Goal: Task Accomplishment & Management: Use online tool/utility

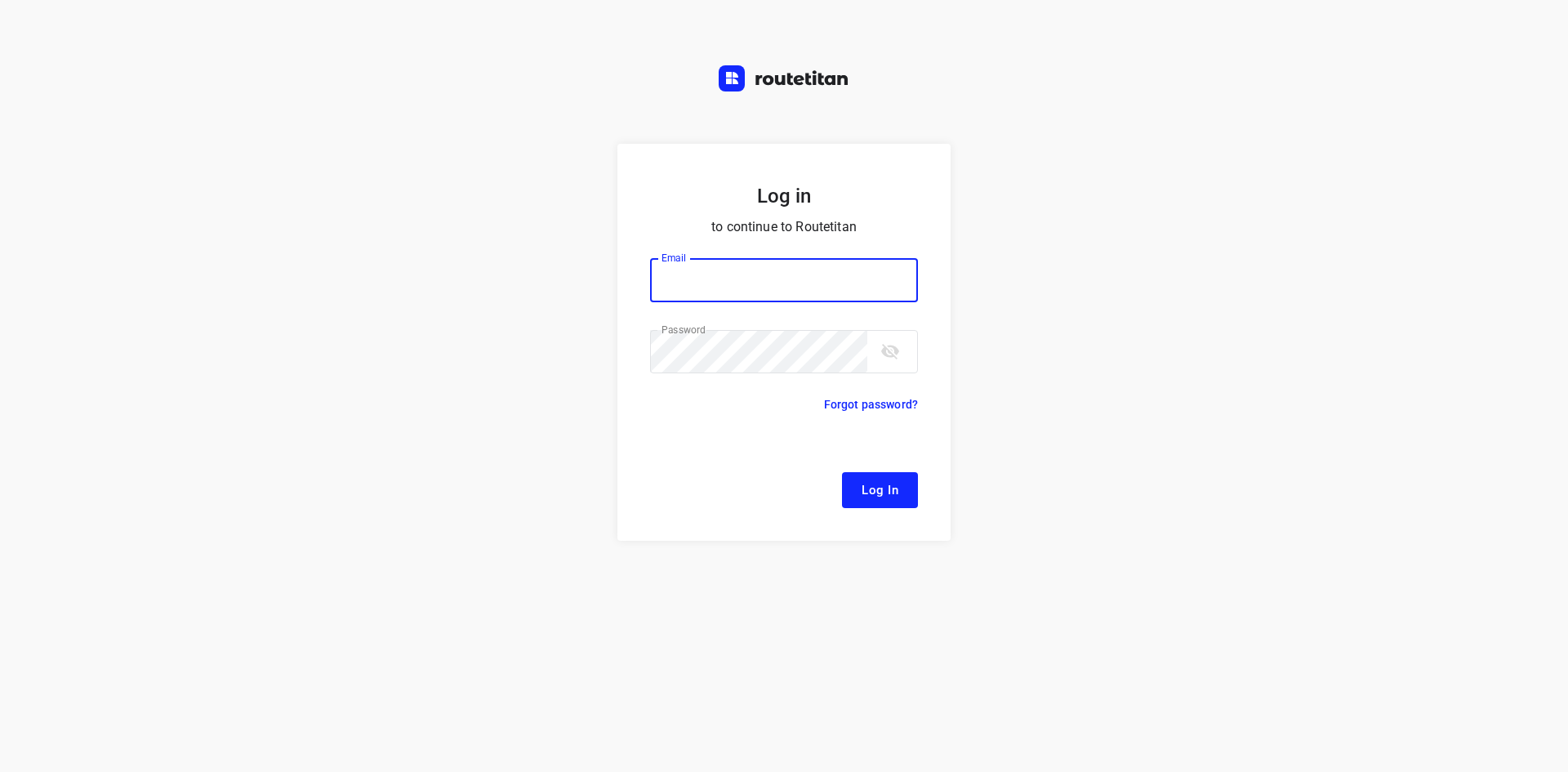
type input "[EMAIL_ADDRESS][DOMAIN_NAME]"
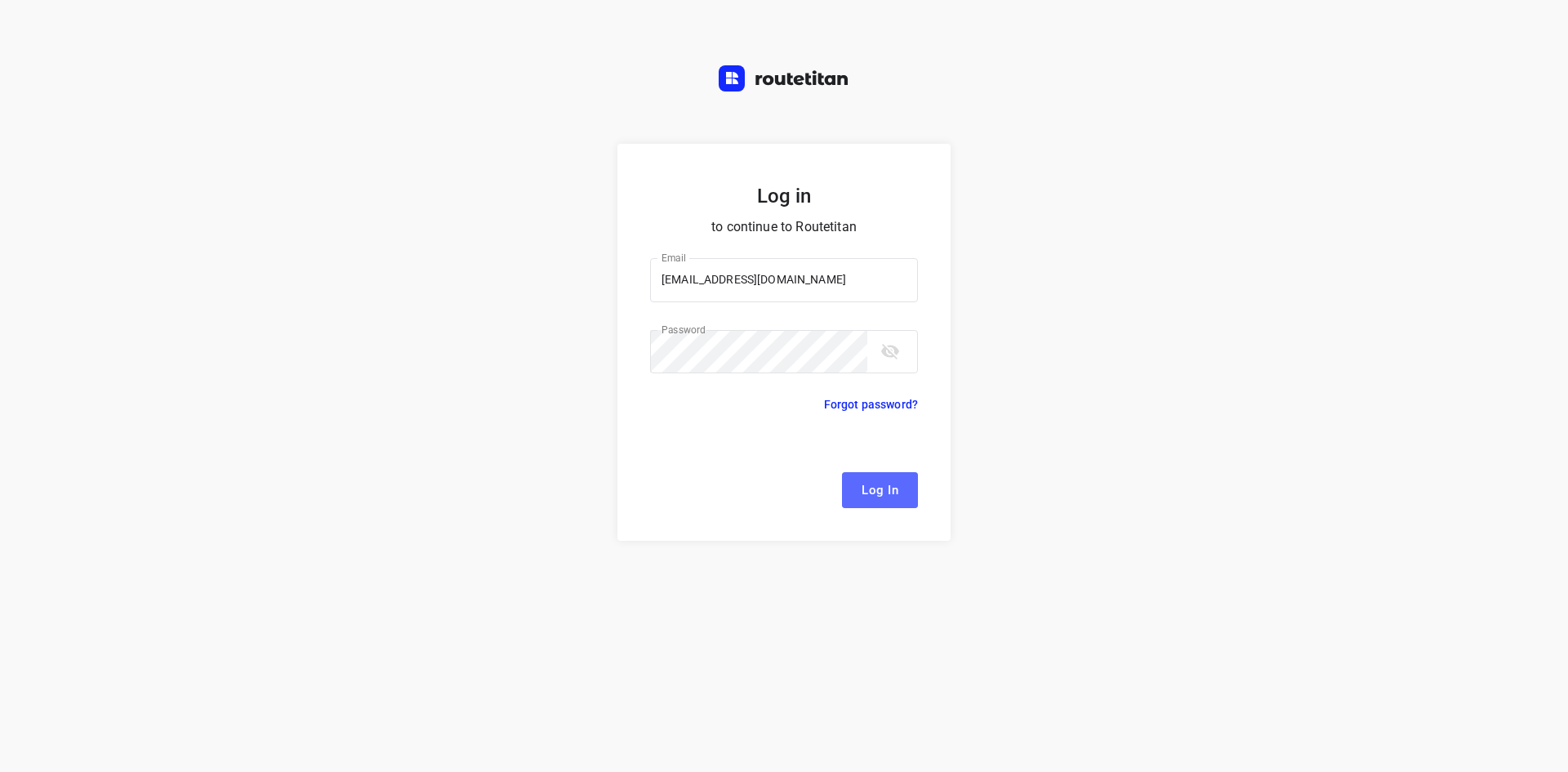
click at [877, 486] on span "Log In" at bounding box center [880, 490] width 37 height 21
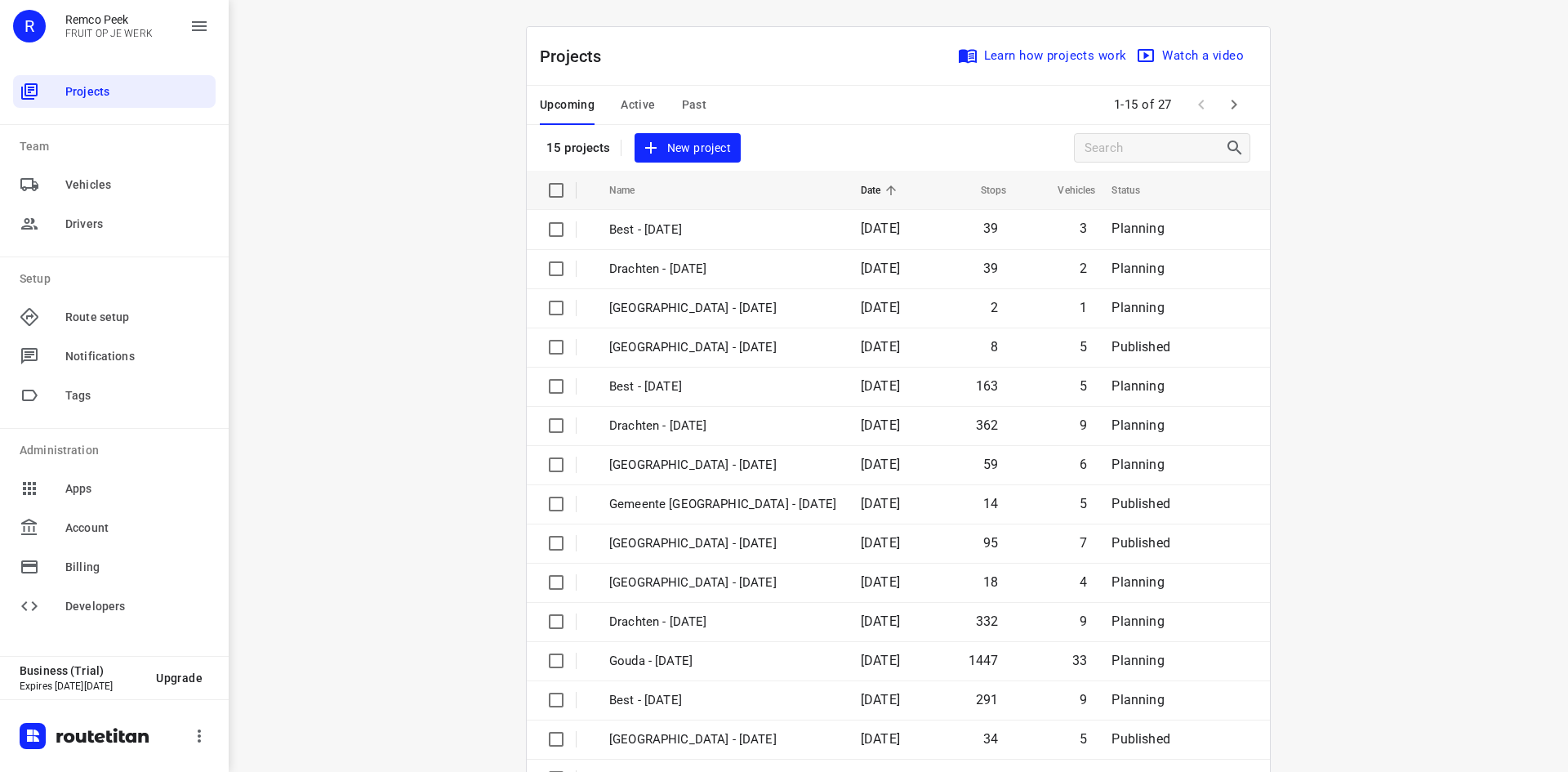
click at [621, 106] on span "Active" at bounding box center [638, 105] width 34 height 21
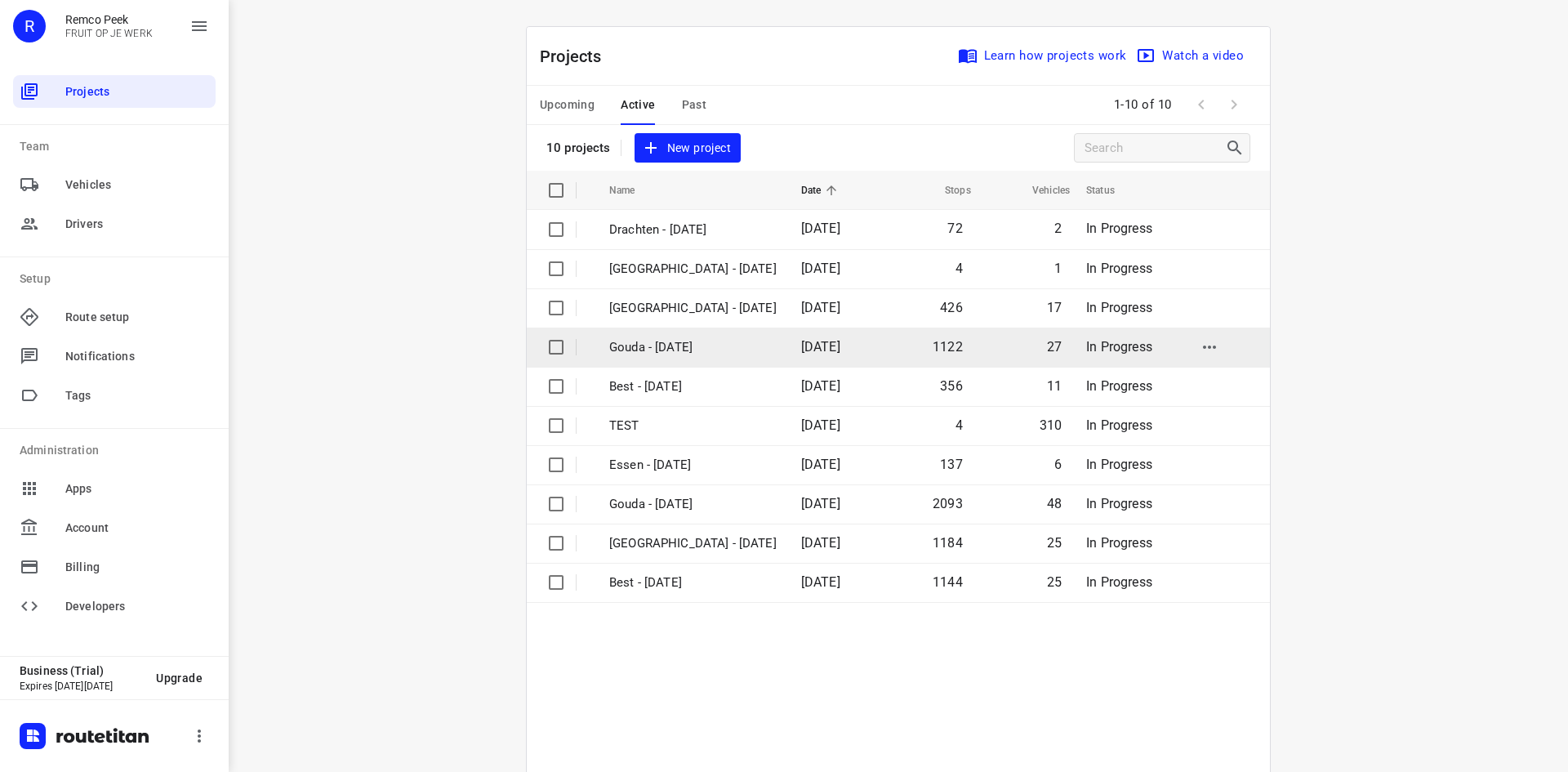
click at [696, 341] on p "Gouda - [DATE]" at bounding box center [692, 347] width 167 height 19
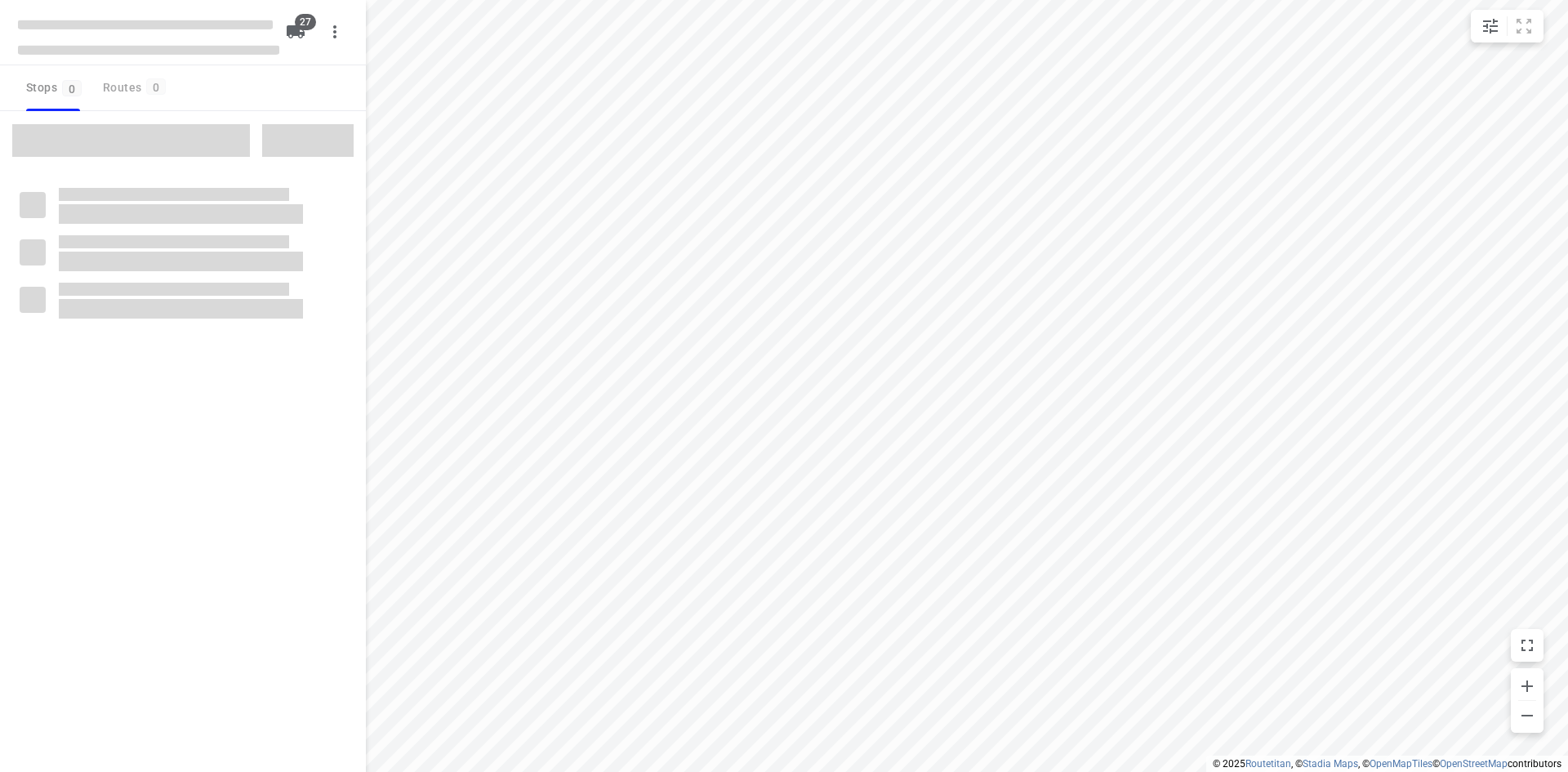
checkbox input "true"
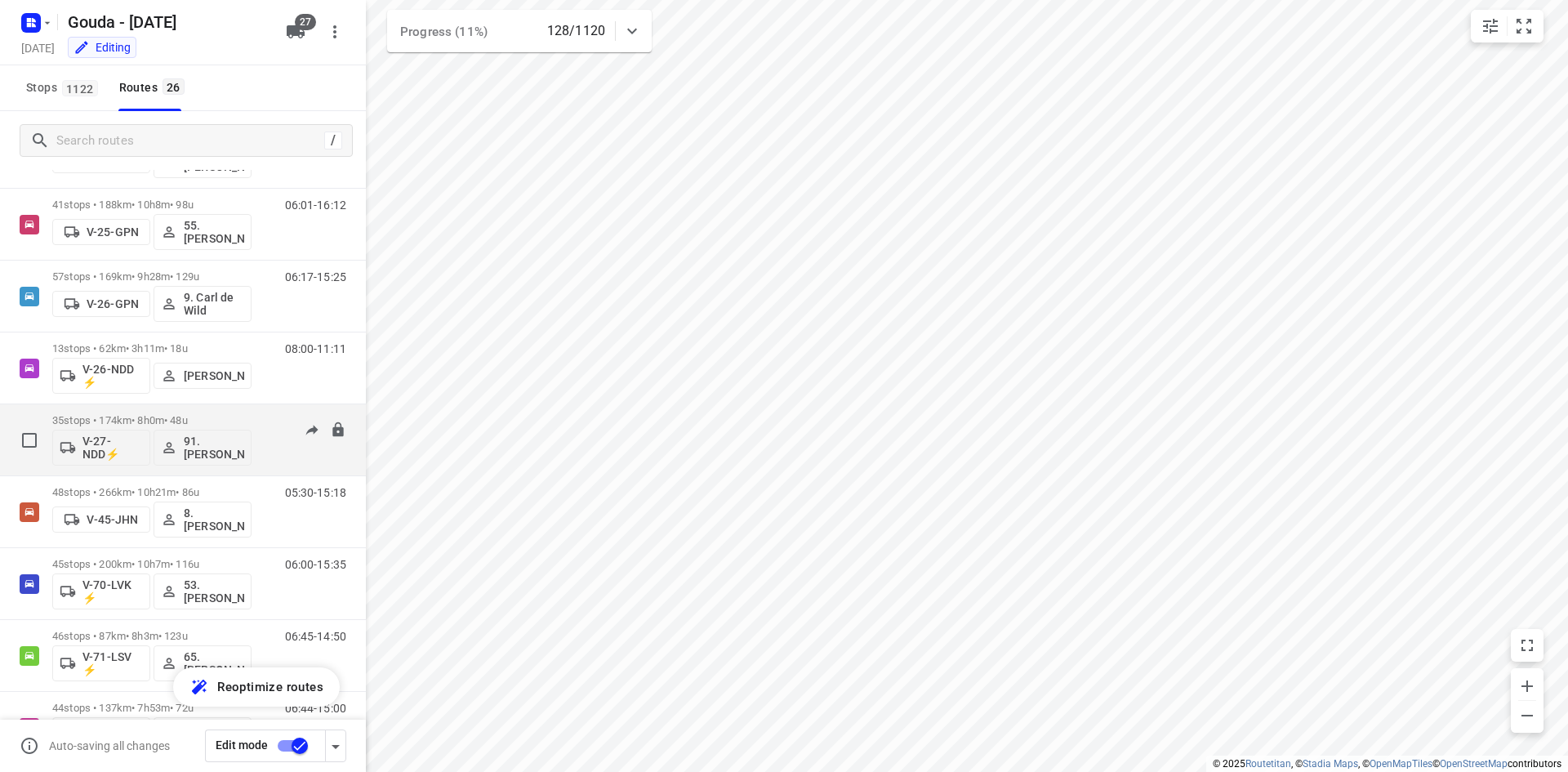
scroll to position [572, 0]
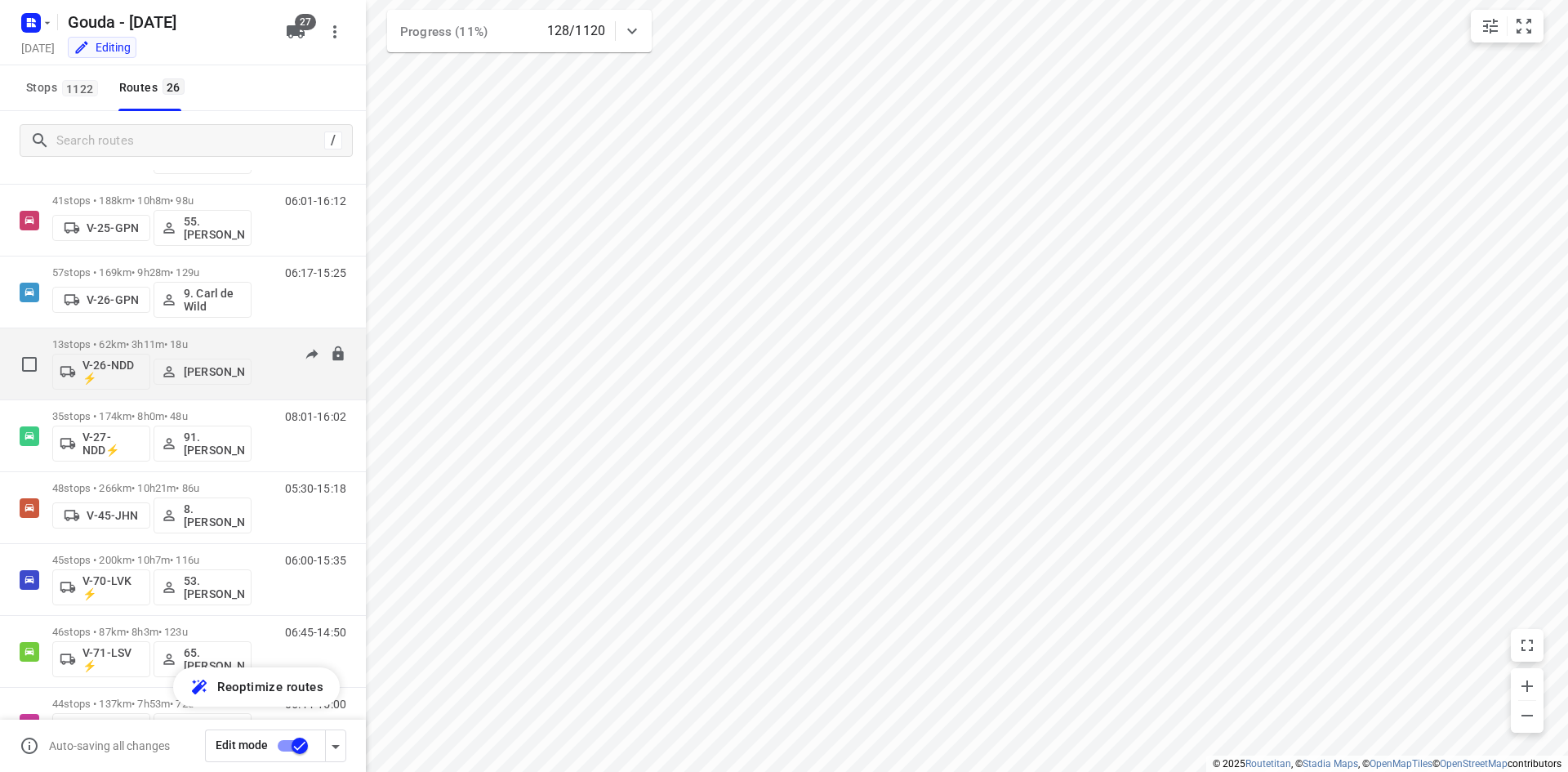
click at [242, 350] on p "13 stops • 62km • 3h11m • 18u" at bounding box center [152, 344] width 199 height 12
